Goal: Obtain resource: Obtain resource

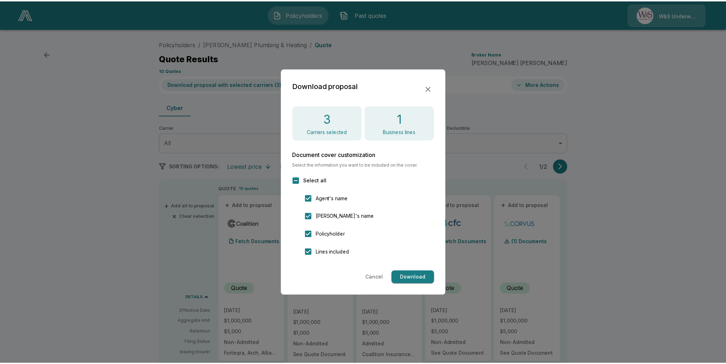
scroll to position [24, 0]
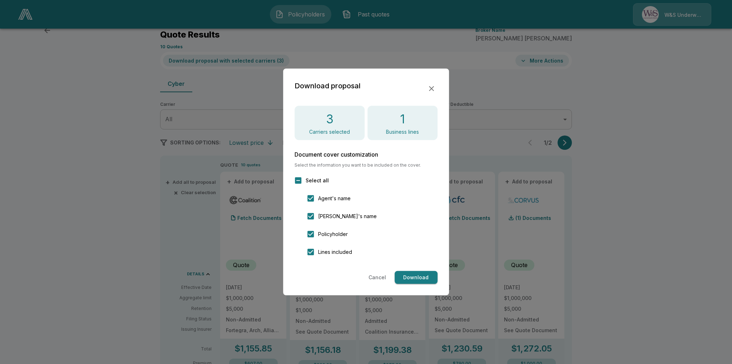
click at [413, 276] on button "Download" at bounding box center [415, 277] width 43 height 13
click at [431, 89] on icon "button" at bounding box center [431, 88] width 9 height 9
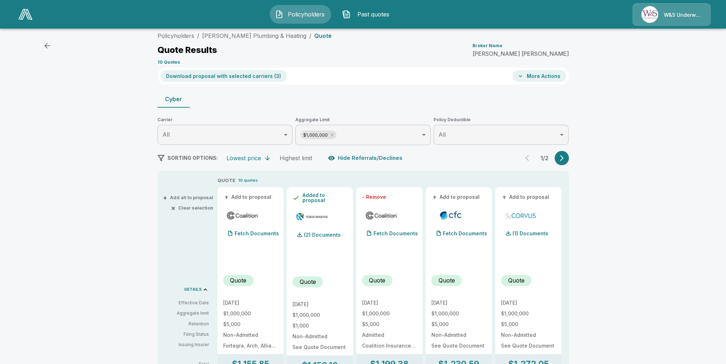
scroll to position [0, 0]
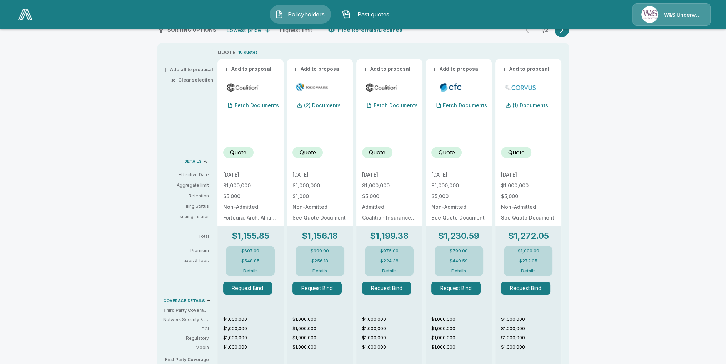
scroll to position [143, 0]
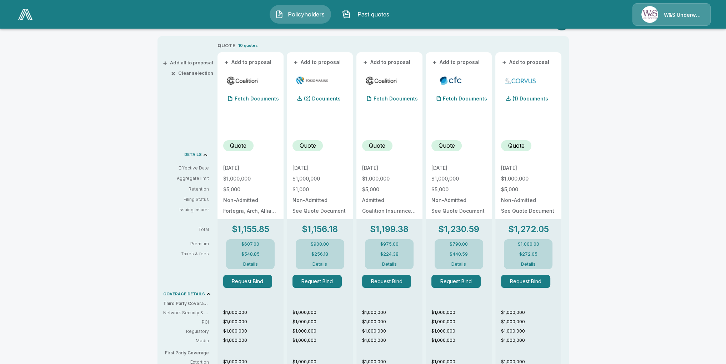
click at [312, 62] on button "+ Add to proposal" at bounding box center [318, 62] width 50 height 8
click at [386, 63] on button "+ Add to proposal" at bounding box center [387, 62] width 50 height 8
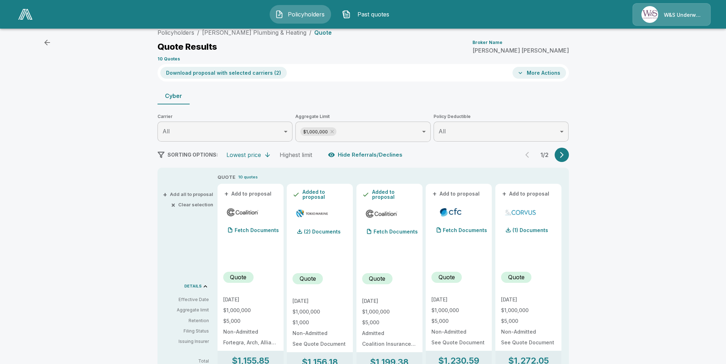
scroll to position [0, 0]
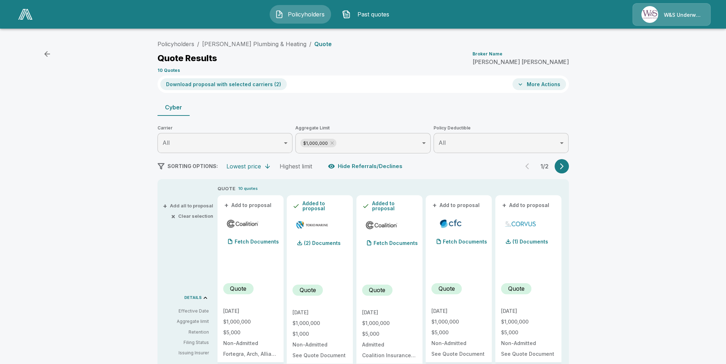
click at [564, 165] on icon "button" at bounding box center [562, 166] width 4 height 6
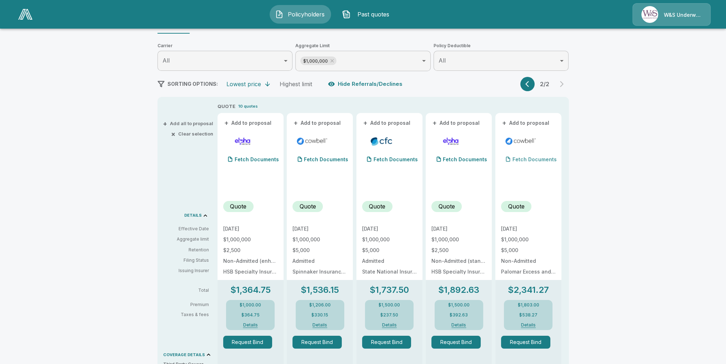
scroll to position [107, 0]
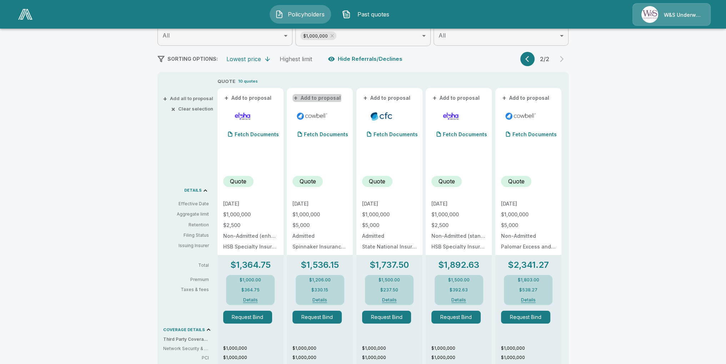
click at [311, 98] on button "+ Add to proposal" at bounding box center [318, 98] width 50 height 8
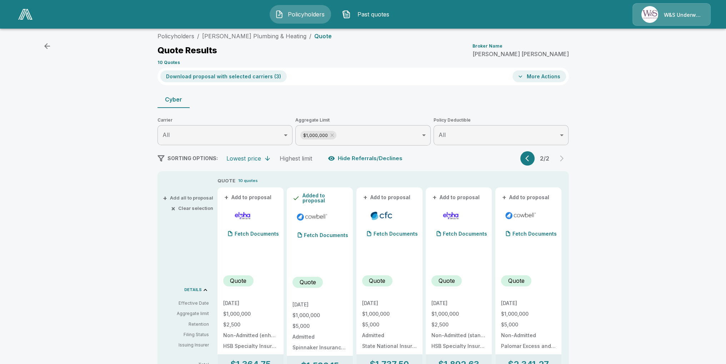
scroll to position [0, 0]
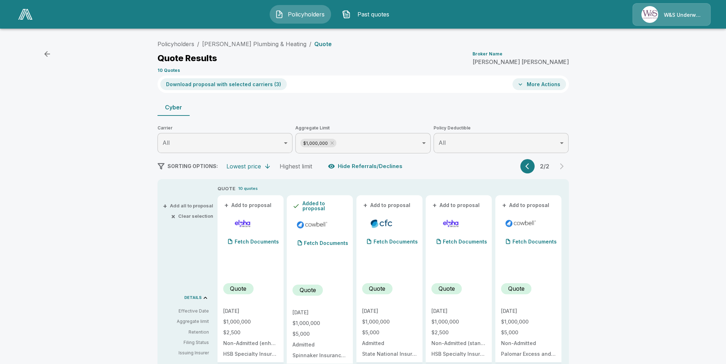
click at [217, 86] on button "Download proposal with selected carriers ( 3 )" at bounding box center [223, 84] width 126 height 12
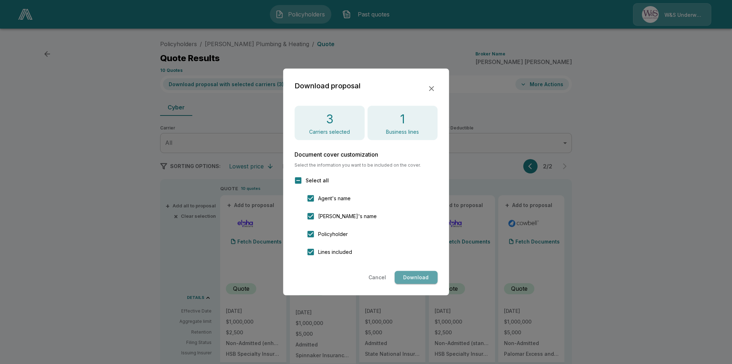
click at [412, 280] on button "Download" at bounding box center [415, 277] width 43 height 13
click at [430, 88] on icon "button" at bounding box center [431, 88] width 5 height 5
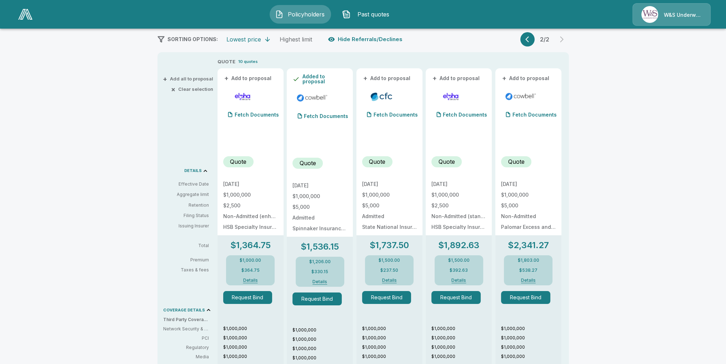
scroll to position [143, 0]
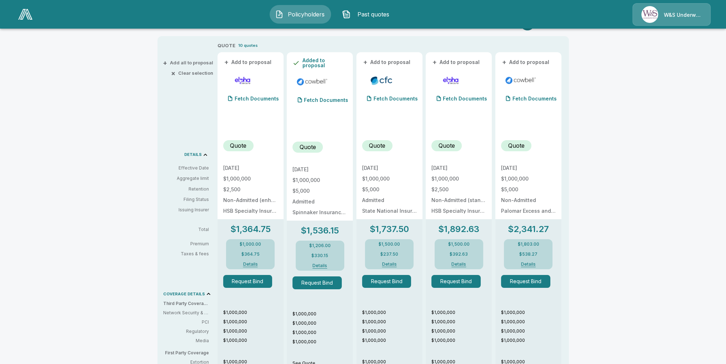
click at [323, 263] on button "Details" at bounding box center [320, 265] width 29 height 4
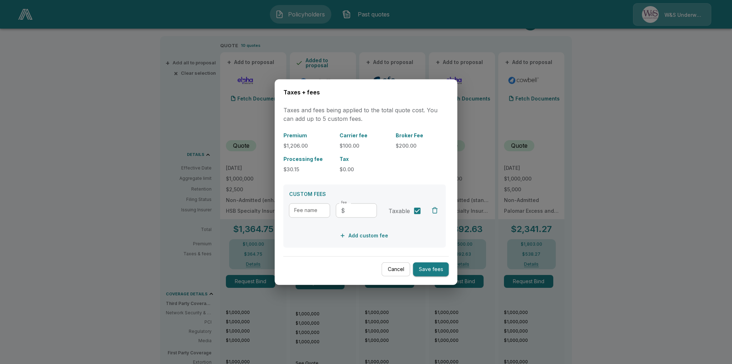
click at [395, 267] on button "Cancel" at bounding box center [396, 269] width 29 height 14
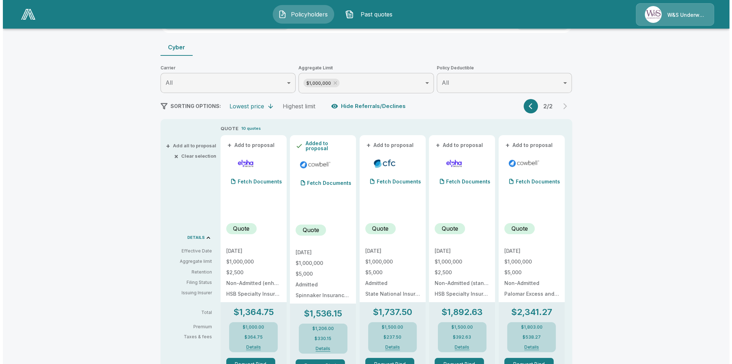
scroll to position [59, 0]
click at [317, 183] on p "Fetch Documents" at bounding box center [326, 183] width 44 height 5
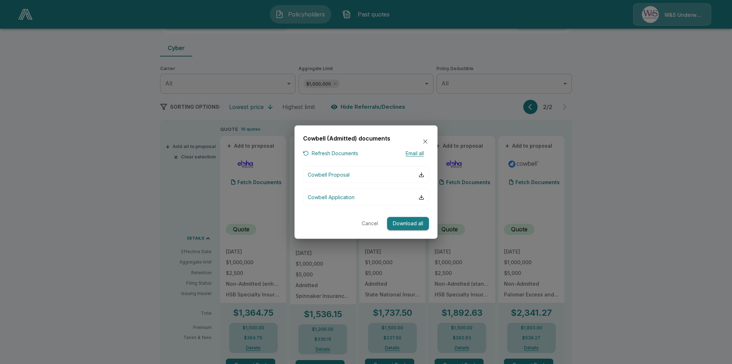
click at [414, 153] on button "Email all" at bounding box center [414, 153] width 29 height 9
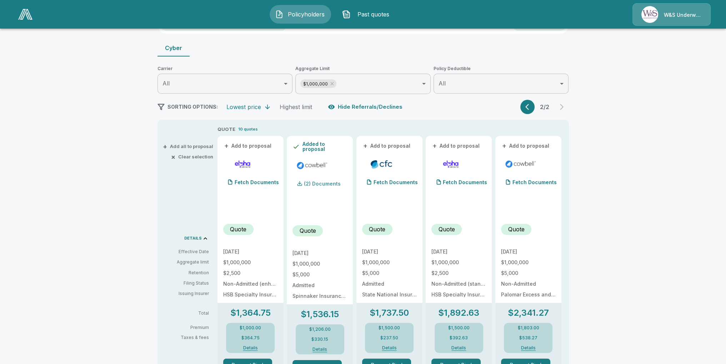
click at [319, 181] on p "(2) Documents" at bounding box center [322, 183] width 37 height 5
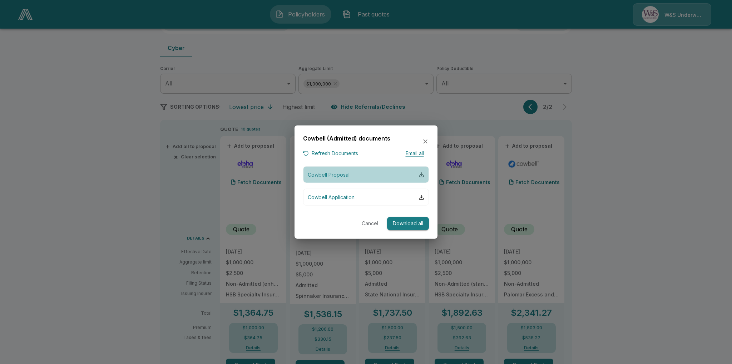
click at [420, 175] on div "button" at bounding box center [421, 175] width 6 height 6
